Goal: Transaction & Acquisition: Obtain resource

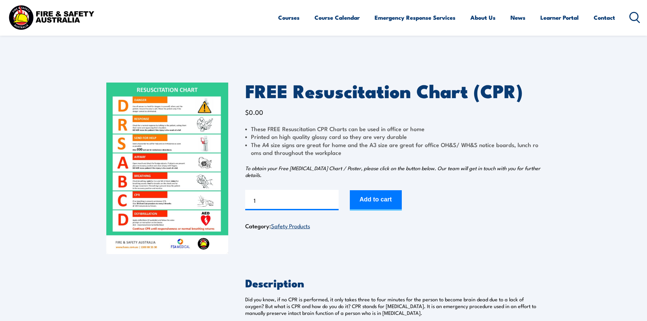
click at [150, 131] on img at bounding box center [167, 167] width 122 height 171
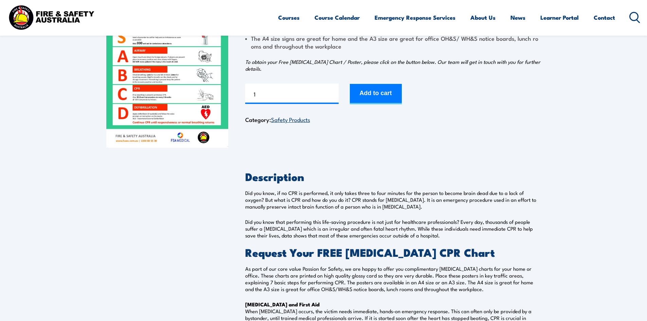
scroll to position [136, 0]
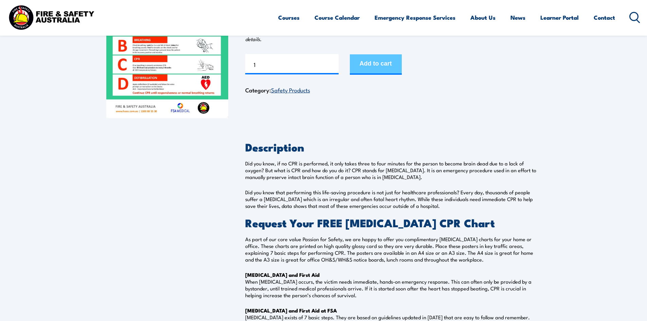
click at [397, 70] on button "Add to cart" at bounding box center [376, 64] width 52 height 20
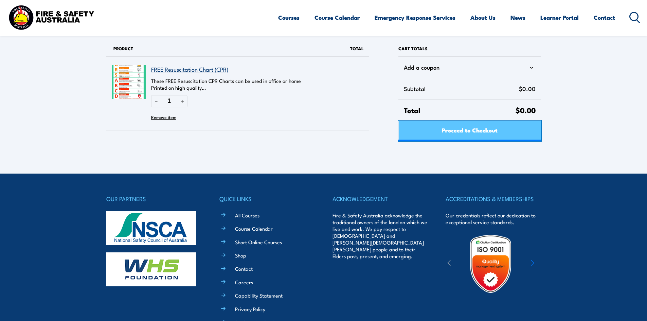
click at [443, 128] on span "Proceed to Checkout" at bounding box center [470, 130] width 56 height 18
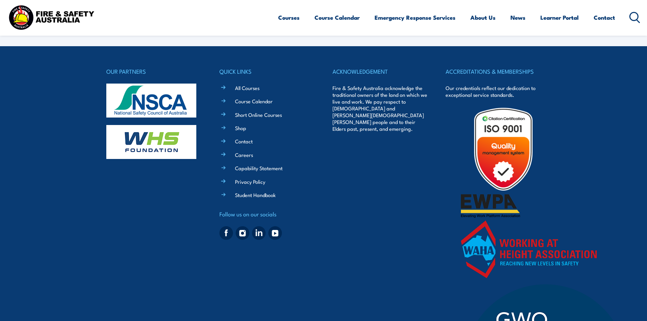
select select "VIC"
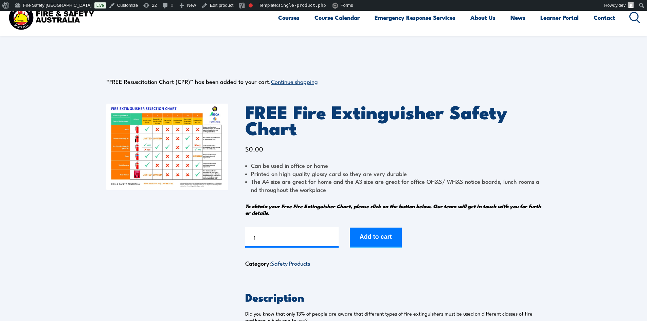
click at [174, 119] on img at bounding box center [167, 147] width 122 height 87
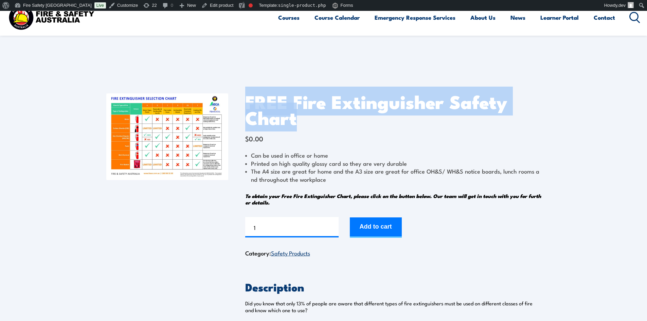
drag, startPoint x: 305, startPoint y: 117, endPoint x: 238, endPoint y: 101, distance: 69.5
click at [238, 101] on div "FREE Fire Extinguisher Safety Chart $ 0.00 Can be used in office or home Printe…" at bounding box center [323, 229] width 435 height 307
copy h1 "FREE Fire Extinguisher Safety Chart"
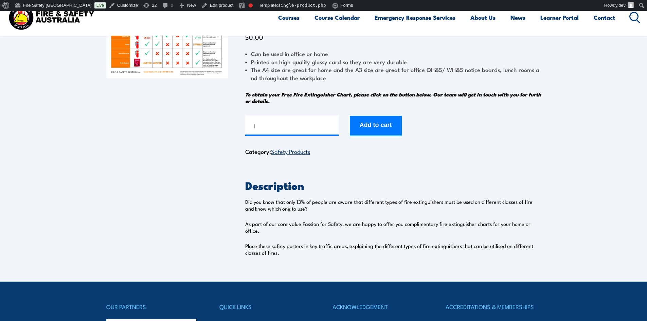
scroll to position [102, 0]
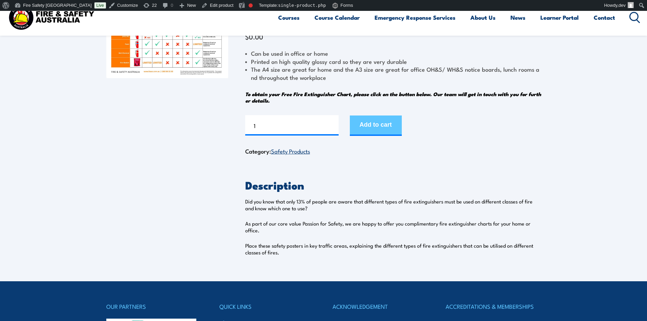
click at [375, 122] on button "Add to cart" at bounding box center [376, 125] width 52 height 20
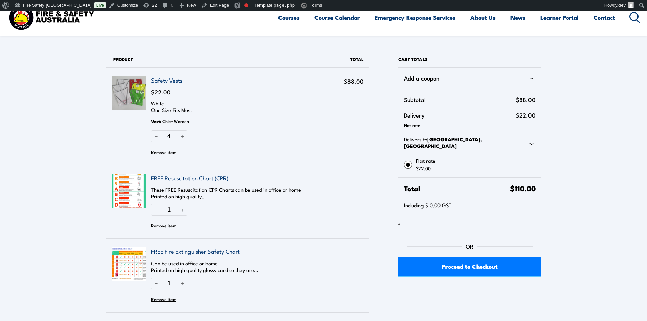
click at [160, 150] on button "Remove item" at bounding box center [163, 152] width 25 height 10
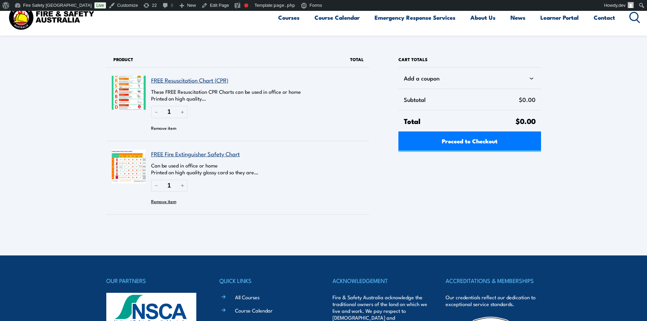
click at [169, 127] on button "Remove item" at bounding box center [163, 128] width 25 height 10
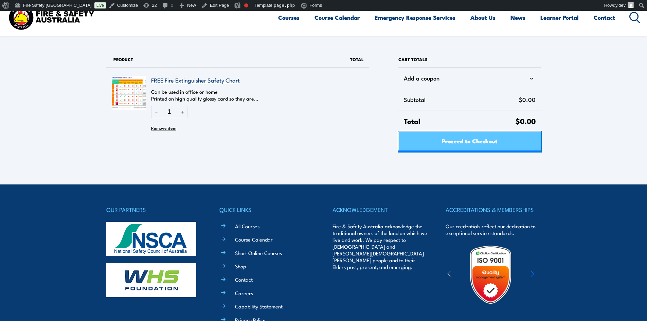
click at [434, 145] on link "Proceed to Checkout" at bounding box center [469, 141] width 142 height 20
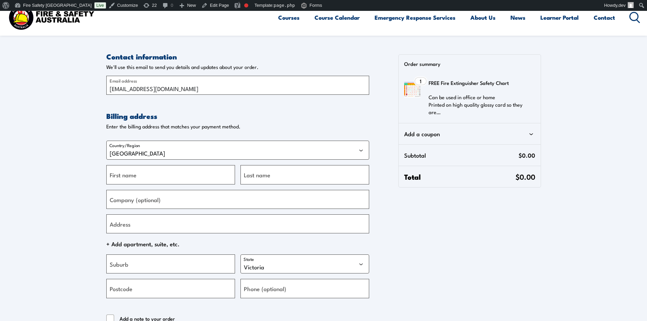
select select "VIC"
drag, startPoint x: 213, startPoint y: 91, endPoint x: 73, endPoint y: 85, distance: 139.7
click at [46, 90] on section "Contact information Contact information We'll use this email to send you detail…" at bounding box center [323, 206] width 647 height 391
paste input "francis@knd"
type input "francis@knd.au"
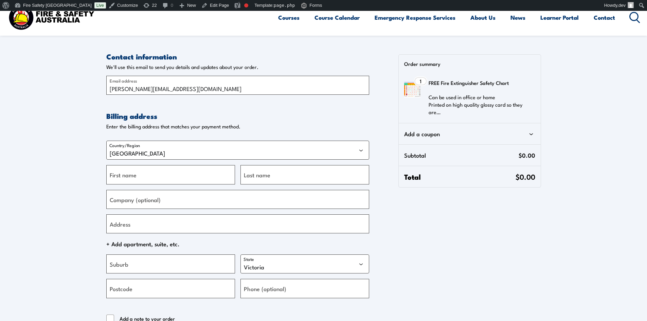
click at [62, 156] on section "Contact information Contact information We'll use this email to send you detail…" at bounding box center [323, 206] width 647 height 391
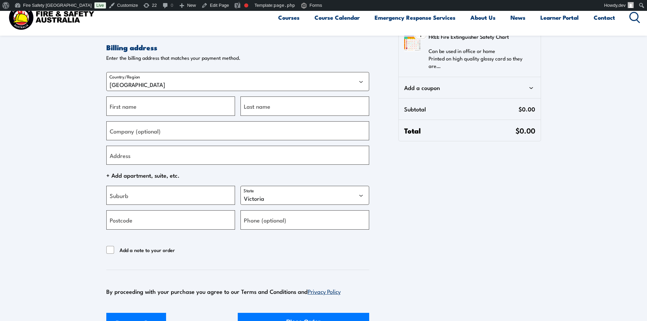
scroll to position [68, 0]
click at [137, 107] on input "First name" at bounding box center [170, 106] width 129 height 19
type input "Test"
click at [297, 109] on input "Last name" at bounding box center [304, 106] width 129 height 19
type input "KND"
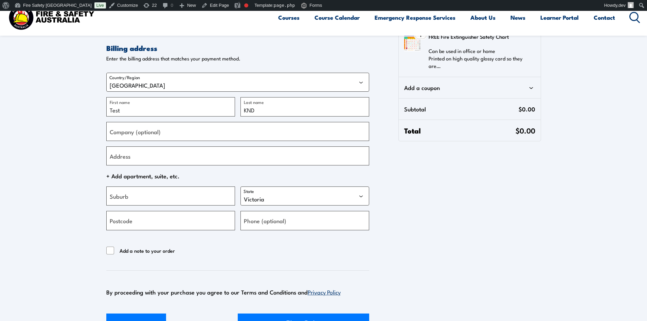
click at [66, 160] on section "Contact information Contact information We'll use this email to send you detail…" at bounding box center [323, 138] width 647 height 391
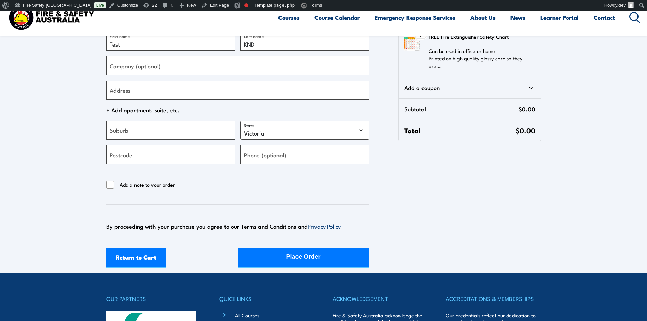
scroll to position [136, 0]
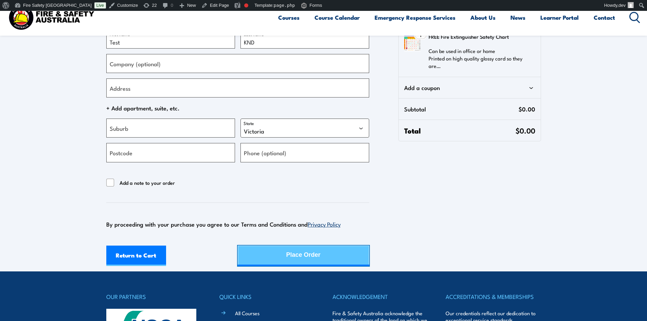
click at [320, 265] on button "Place Order" at bounding box center [303, 255] width 131 height 20
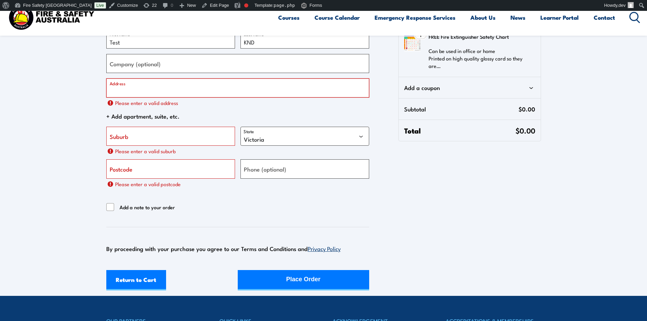
click at [162, 92] on input "Address" at bounding box center [237, 87] width 263 height 19
click at [134, 90] on input "Address" at bounding box center [237, 87] width 263 height 19
paste input "Level 1/3 Clunies Ross Court, Eight Mile Plains QLD 4113,"
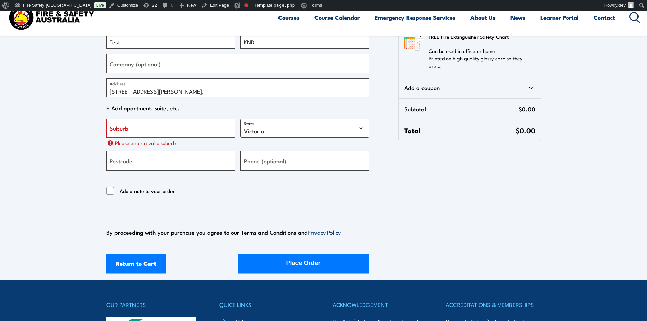
click at [56, 111] on section "Contact information Contact information We'll use this email to send you detail…" at bounding box center [323, 74] width 647 height 399
drag, startPoint x: 182, startPoint y: 91, endPoint x: 224, endPoint y: 93, distance: 42.2
click at [224, 93] on input "Level 1/3 Clunies Ross Court, Eight Mile Plains QLD 4113," at bounding box center [237, 87] width 263 height 19
type input "Level 1/3 Clunies Ross Court, QLD 4113,"
click at [189, 131] on input "Suburb" at bounding box center [170, 127] width 129 height 19
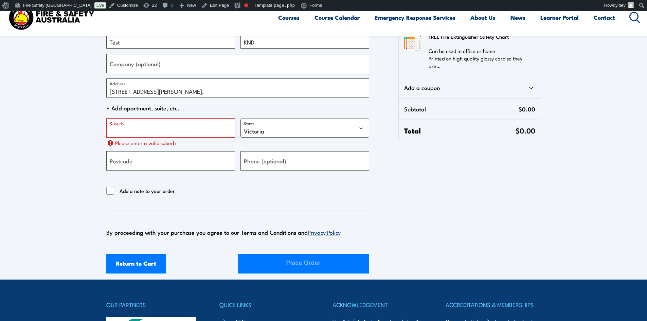
paste input "Eight Mile Plains"
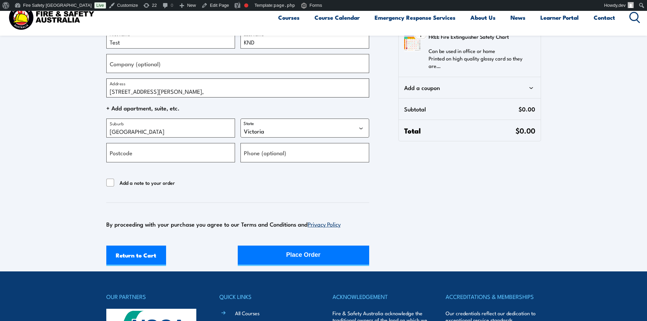
type input "Eight Mile Plains"
drag, startPoint x: 183, startPoint y: 91, endPoint x: 245, endPoint y: 91, distance: 62.1
click at [245, 91] on input "Level 1/3 Clunies Ross Court, QLD 4113," at bounding box center [237, 87] width 263 height 19
drag, startPoint x: 179, startPoint y: 91, endPoint x: 183, endPoint y: 91, distance: 4.4
click at [183, 91] on input "Level 1/3 Clunies Ross Court," at bounding box center [237, 87] width 263 height 19
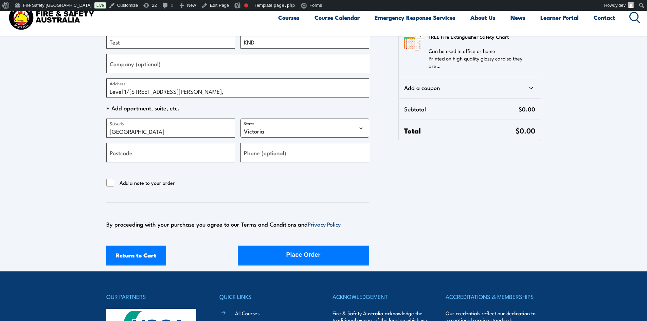
click at [183, 91] on input "Level 1/3 Clunies Ross Court," at bounding box center [237, 87] width 263 height 19
drag, startPoint x: 185, startPoint y: 91, endPoint x: 180, endPoint y: 91, distance: 5.1
click at [180, 91] on input "Level 1/3 Clunies Ross Court," at bounding box center [237, 87] width 263 height 19
type input "Level 1/3 Clunies Ross Court"
click at [309, 138] on div "Country/Region Australia Test First name KND Last name Company (optional) Level…" at bounding box center [237, 80] width 263 height 163
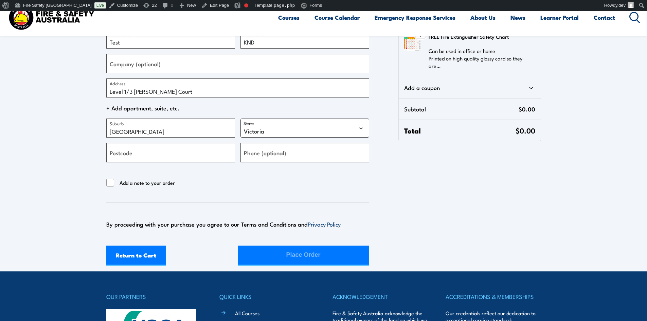
click at [303, 132] on select "Australian Capital Territory New South Wales Northern Territory Queensland Sout…" at bounding box center [304, 127] width 129 height 19
select select "QLD"
click at [240, 118] on select "Australian Capital Territory New South Wales Northern Territory Queensland Sout…" at bounding box center [304, 127] width 129 height 19
click at [139, 158] on input "Postcode" at bounding box center [170, 152] width 129 height 19
type input "4113"
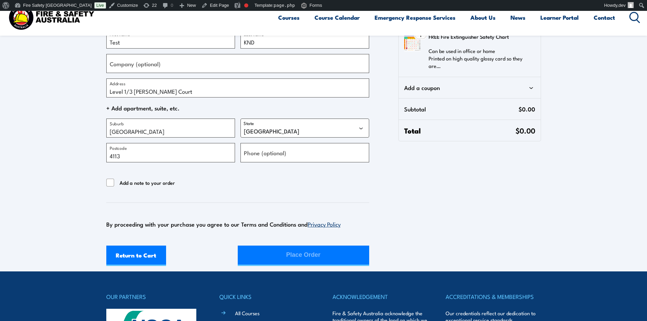
click at [239, 187] on div "Add a note to your order" at bounding box center [237, 183] width 263 height 9
click at [142, 180] on span "Add a note to your order" at bounding box center [146, 183] width 55 height 8
click at [114, 180] on input "Add a note to your order" at bounding box center [110, 183] width 8 height 8
checkbox input "true"
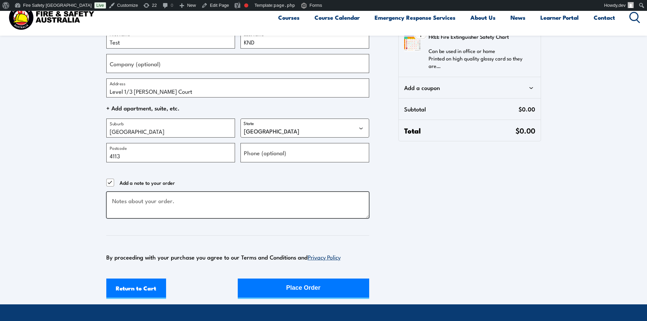
click at [158, 201] on textarea "Checkout" at bounding box center [237, 204] width 263 height 27
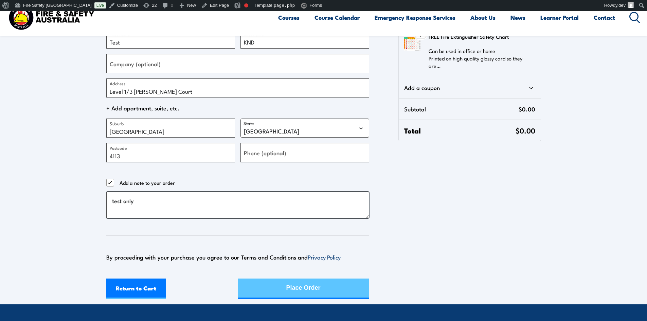
type textarea "test only"
click at [330, 287] on button "Place Order" at bounding box center [303, 288] width 131 height 20
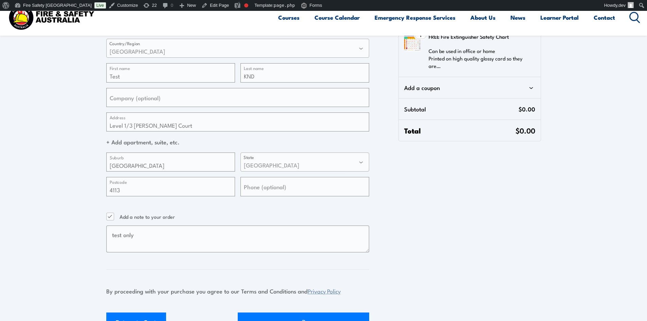
scroll to position [0, 0]
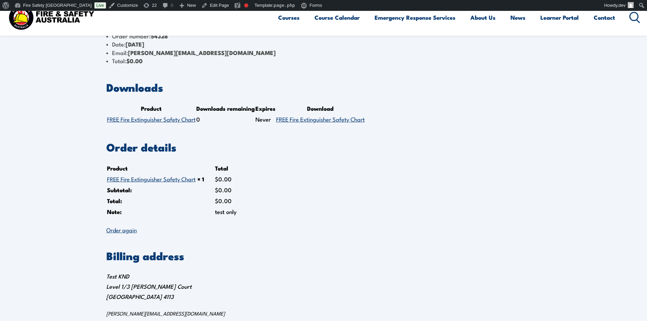
scroll to position [34, 0]
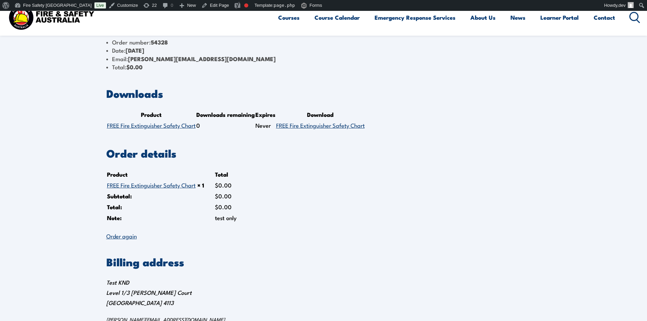
drag, startPoint x: 146, startPoint y: 112, endPoint x: 139, endPoint y: 127, distance: 17.0
drag, startPoint x: 141, startPoint y: 123, endPoint x: 244, endPoint y: 53, distance: 125.3
click at [300, 70] on li "Total: $ 0.00" at bounding box center [323, 67] width 435 height 8
click at [42, 71] on section "Thank you. Your order has been received. Order number: 54328 Date: August 19, 2…" at bounding box center [323, 150] width 647 height 346
click at [42, 74] on section "Thank you. Your order has been received. Order number: 54328 Date: August 19, 2…" at bounding box center [323, 150] width 647 height 346
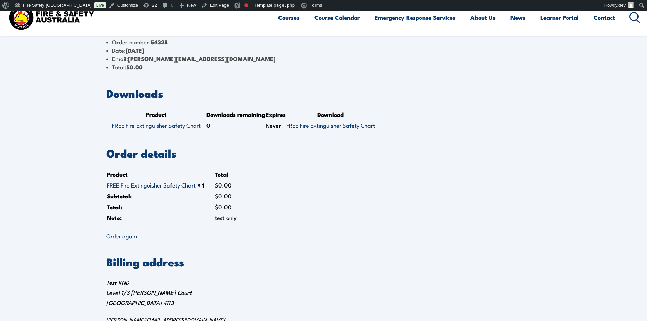
scroll to position [0, 0]
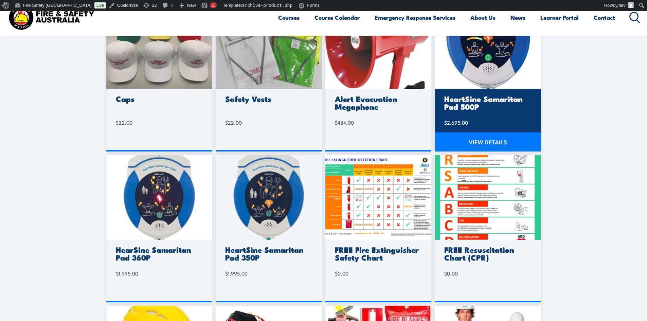
scroll to position [238, 0]
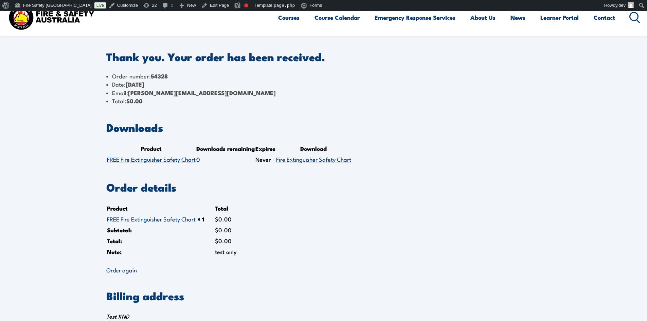
click at [7, 168] on section "Thank you. Your order has been received. Order number: 54328 Date: [DATE] Email…" at bounding box center [323, 184] width 647 height 346
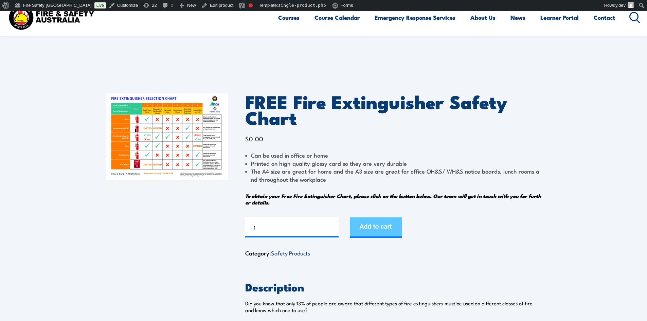
click at [372, 230] on button "Add to cart" at bounding box center [376, 227] width 52 height 20
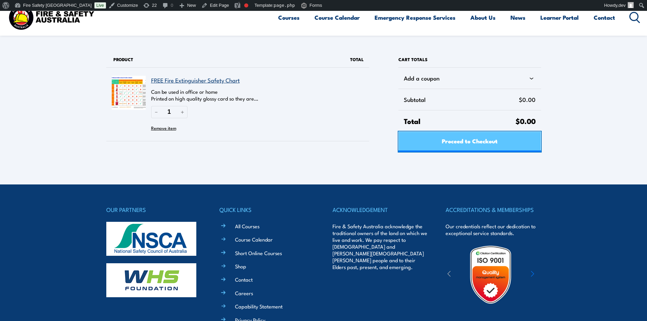
click at [439, 143] on link "Proceed to Checkout" at bounding box center [469, 141] width 142 height 20
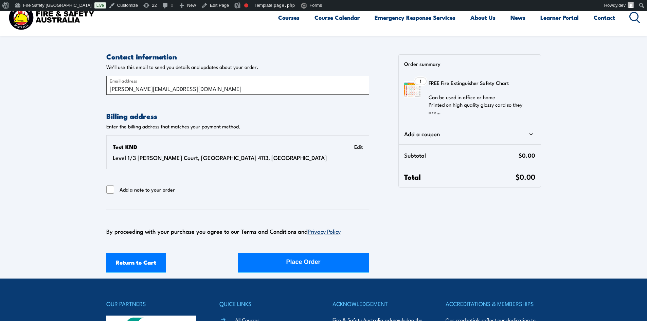
select select "QLD"
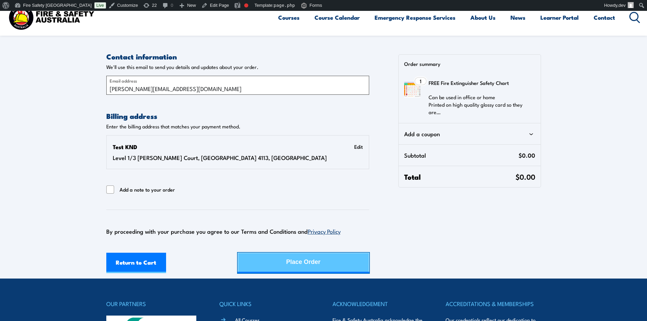
click at [277, 258] on button "Place Order" at bounding box center [303, 263] width 131 height 20
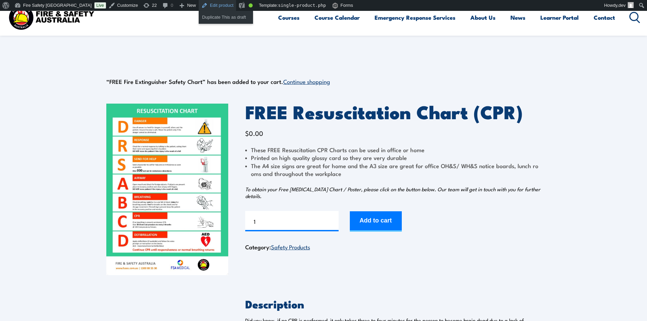
scroll to position [21, 0]
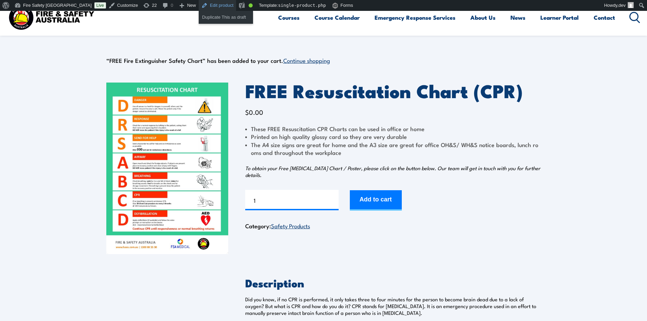
click at [199, 8] on link "Edit product" at bounding box center [217, 5] width 37 height 11
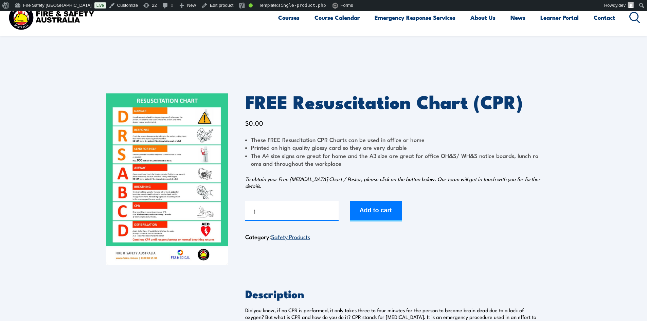
click at [181, 178] on img at bounding box center [167, 178] width 122 height 171
